Goal: Check status: Check status

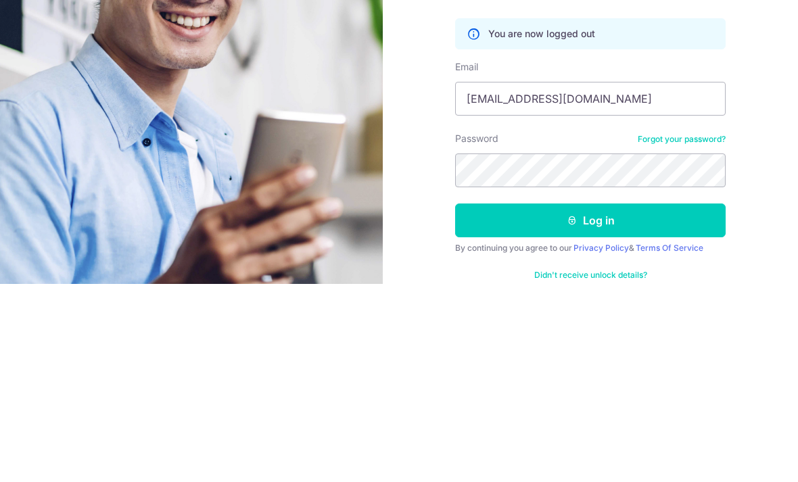
type input "[EMAIL_ADDRESS][DOMAIN_NAME]"
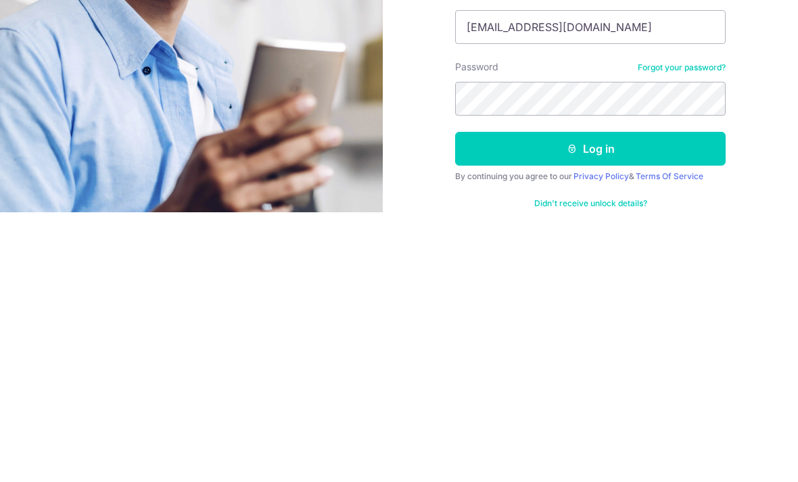
click at [631, 402] on button "Log in" at bounding box center [590, 419] width 270 height 34
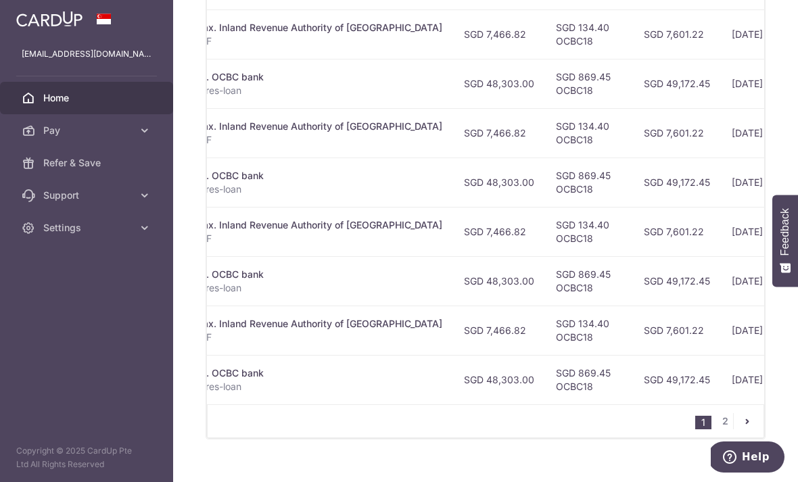
scroll to position [0, 331]
click at [720, 433] on nav "1 2" at bounding box center [729, 421] width 68 height 32
click at [720, 429] on link "2" at bounding box center [725, 421] width 16 height 16
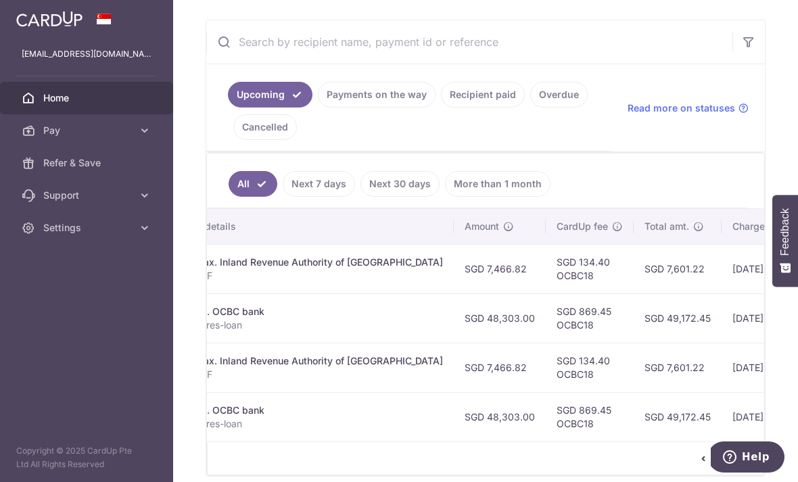
scroll to position [242, 0]
click at [441, 107] on link "Recipient paid" at bounding box center [483, 94] width 84 height 26
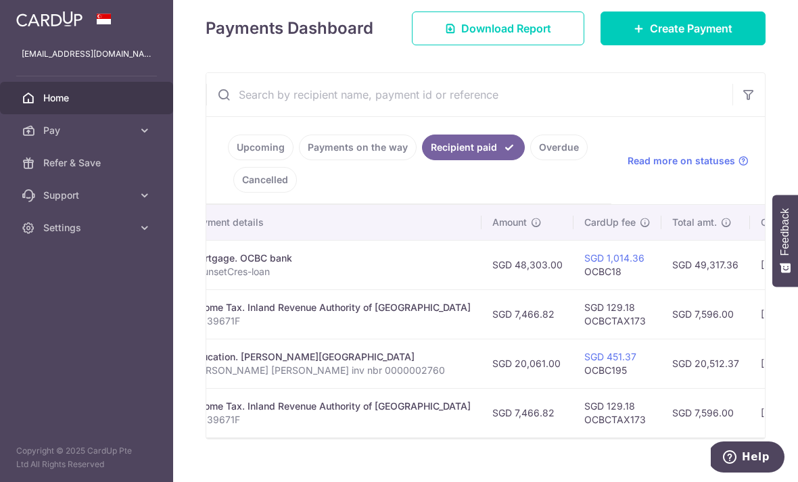
scroll to position [0, 279]
